Goal: Task Accomplishment & Management: Manage account settings

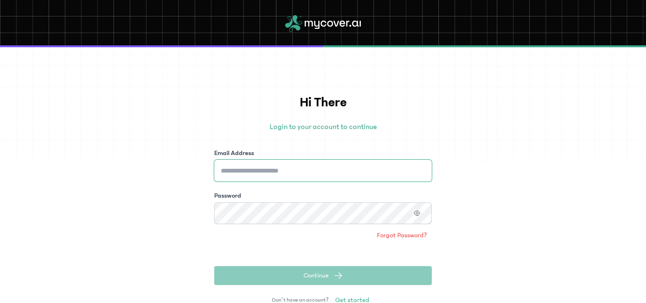
type input "**********"
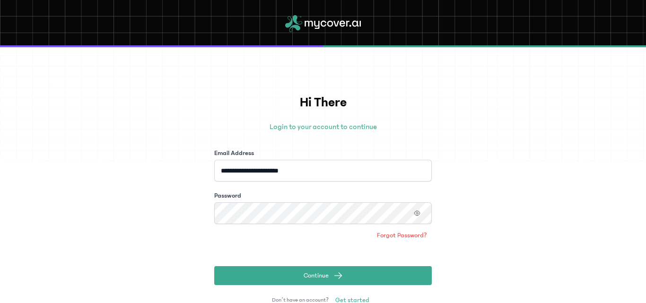
click at [157, 243] on div "**********" at bounding box center [323, 175] width 646 height 256
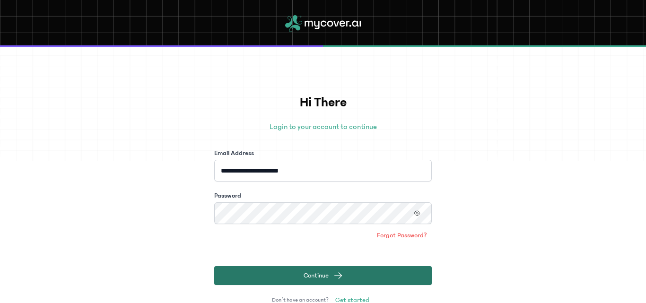
click at [275, 274] on button "Continue" at bounding box center [322, 275] width 217 height 19
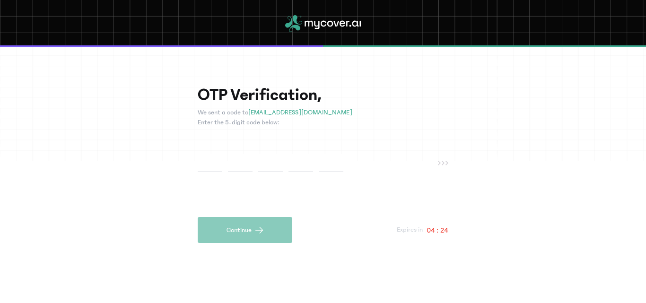
click at [239, 170] on input "text" at bounding box center [240, 162] width 25 height 17
type input "*"
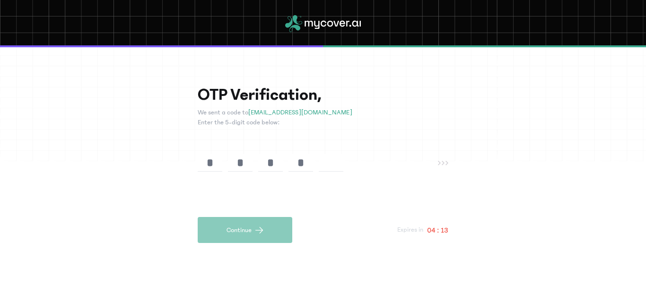
click at [325, 167] on input "text" at bounding box center [331, 162] width 25 height 17
type input "*"
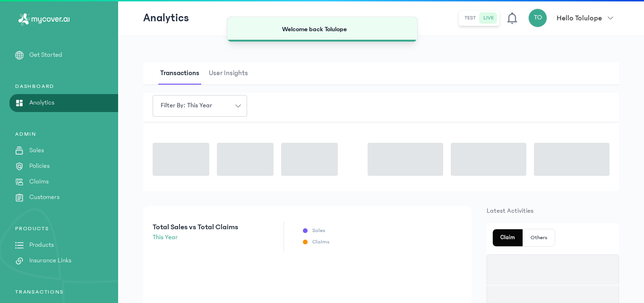
click at [243, 234] on div "Total Sales vs Total Claims this year" at bounding box center [195, 236] width 104 height 30
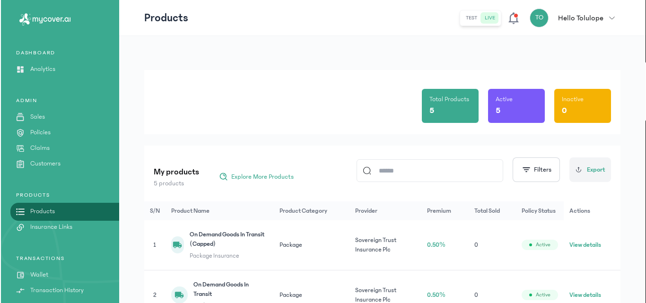
scroll to position [103, 0]
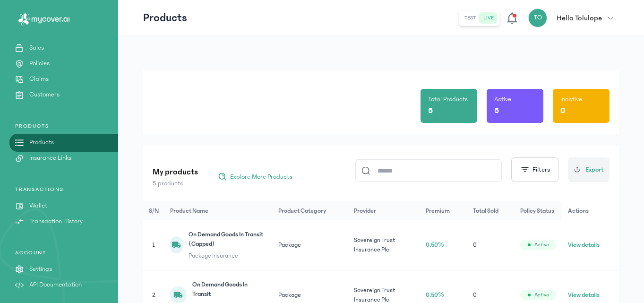
click at [44, 206] on p "Wallet" at bounding box center [38, 206] width 18 height 10
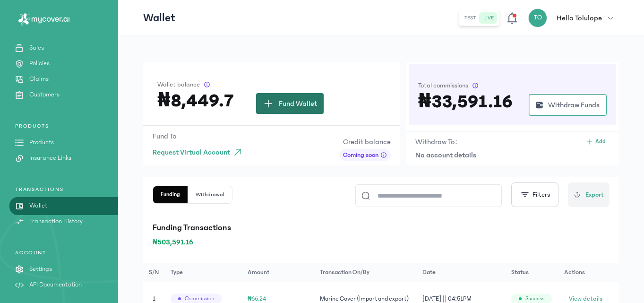
click at [279, 102] on span "Fund Wallet" at bounding box center [298, 103] width 38 height 11
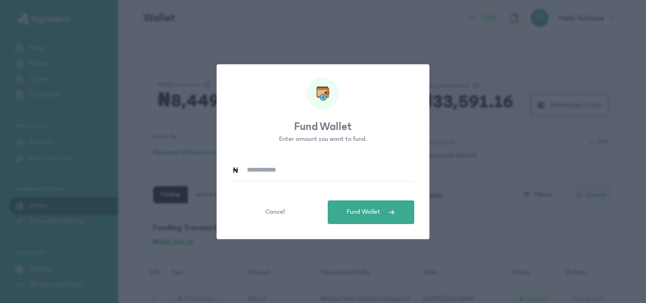
click at [261, 177] on input at bounding box center [326, 170] width 175 height 22
type input "******"
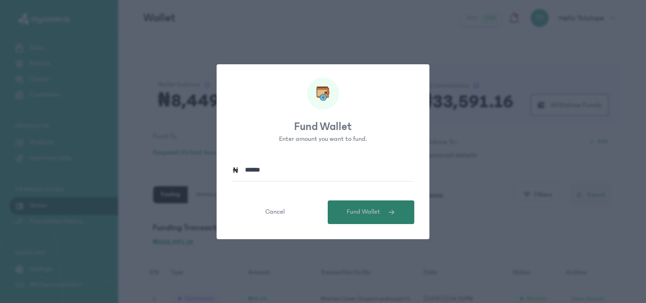
click at [356, 212] on span "Fund Wallet" at bounding box center [364, 212] width 34 height 10
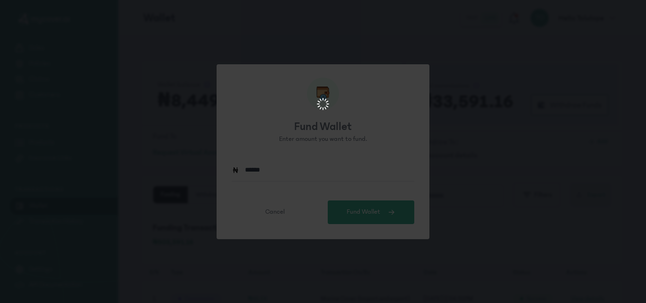
click at [151, 87] on html at bounding box center [323, 105] width 646 height 210
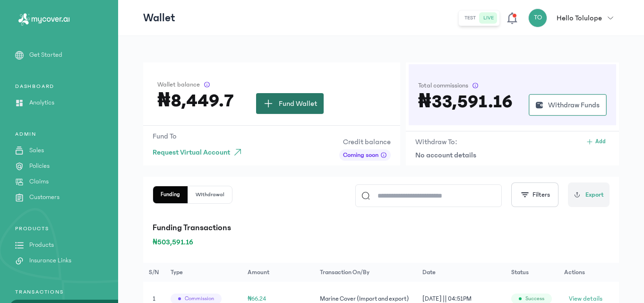
click at [289, 102] on span "Fund Wallet" at bounding box center [298, 103] width 38 height 11
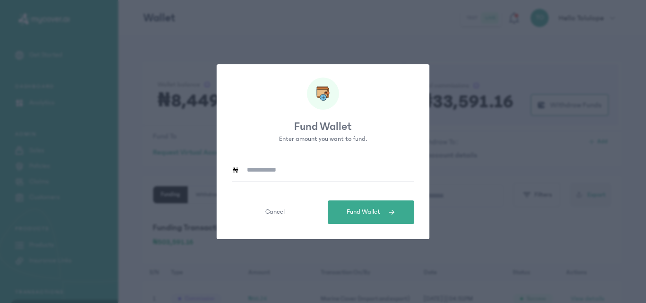
click at [266, 165] on input at bounding box center [326, 170] width 175 height 22
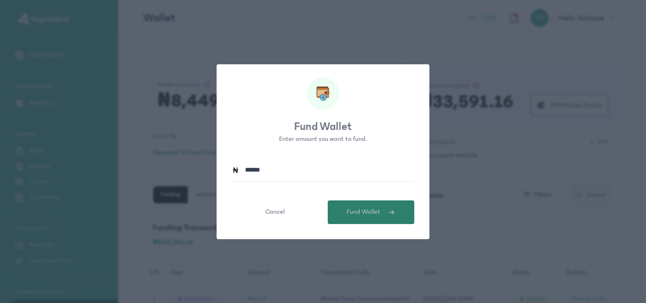
type input "******"
click at [357, 214] on span "Fund Wallet" at bounding box center [364, 212] width 34 height 10
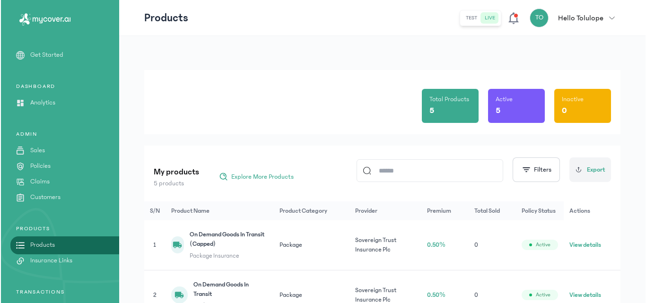
scroll to position [103, 0]
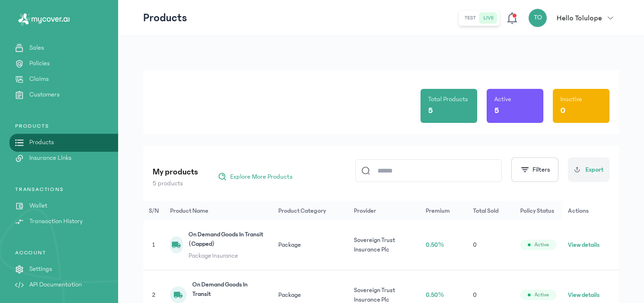
click at [52, 202] on link "Wallet" at bounding box center [59, 206] width 118 height 10
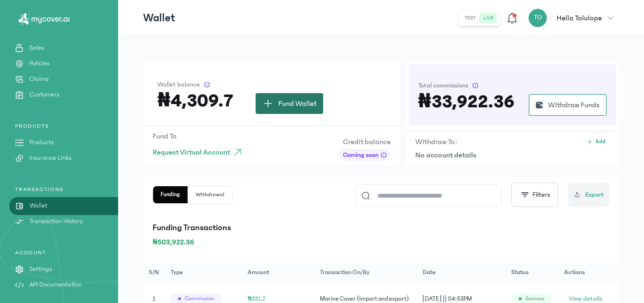
click at [303, 107] on span "Fund Wallet" at bounding box center [297, 103] width 38 height 11
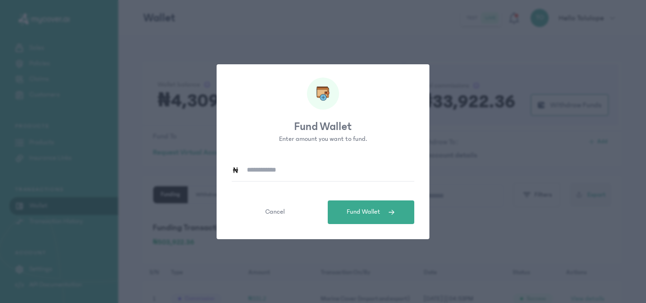
click at [270, 177] on input at bounding box center [326, 170] width 175 height 22
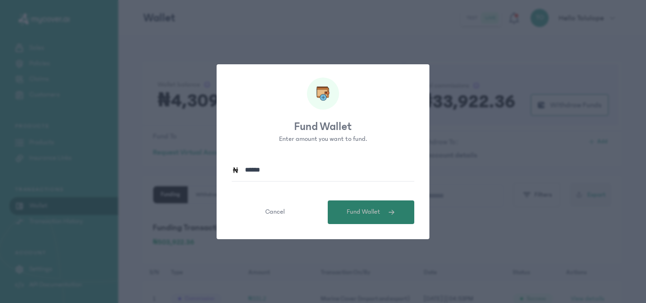
type input "******"
click at [339, 208] on button "Fund Wallet" at bounding box center [371, 212] width 87 height 24
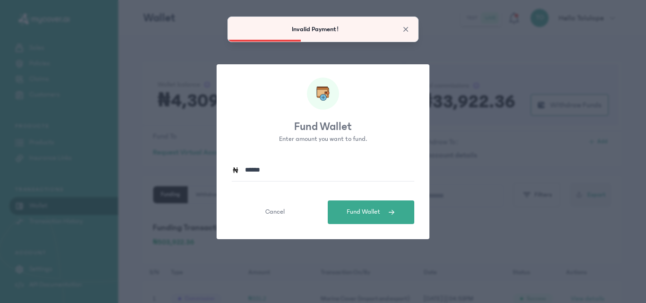
click at [174, 63] on div "Fund Wallet Enter amount you want to fund. ****** Cancel Fund Wallet" at bounding box center [323, 151] width 646 height 303
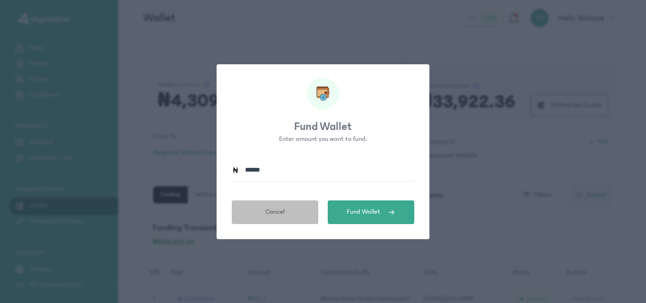
click at [278, 212] on span "Cancel" at bounding box center [274, 212] width 19 height 10
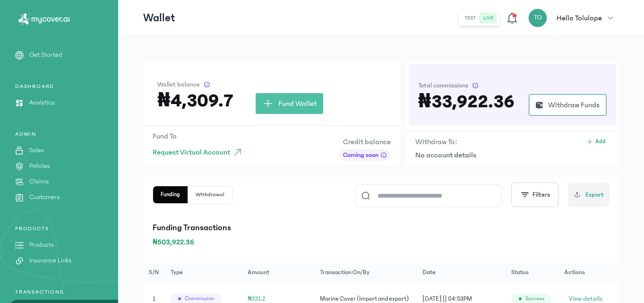
click at [38, 153] on p "Sales" at bounding box center [36, 151] width 15 height 10
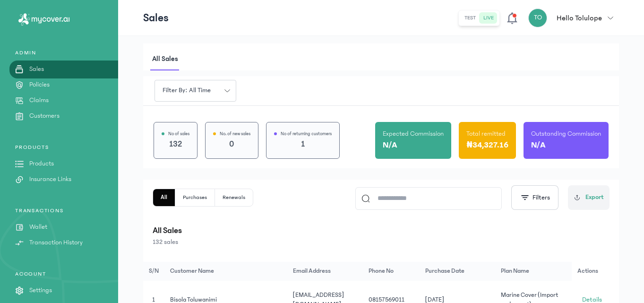
scroll to position [103, 0]
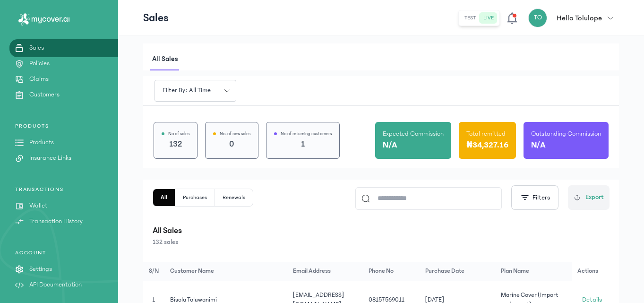
click at [41, 200] on div "TRANSACTIONS Wallet Transaction History" at bounding box center [59, 206] width 118 height 41
click at [41, 202] on p "Wallet" at bounding box center [38, 206] width 18 height 10
